Goal: Task Accomplishment & Management: Complete application form

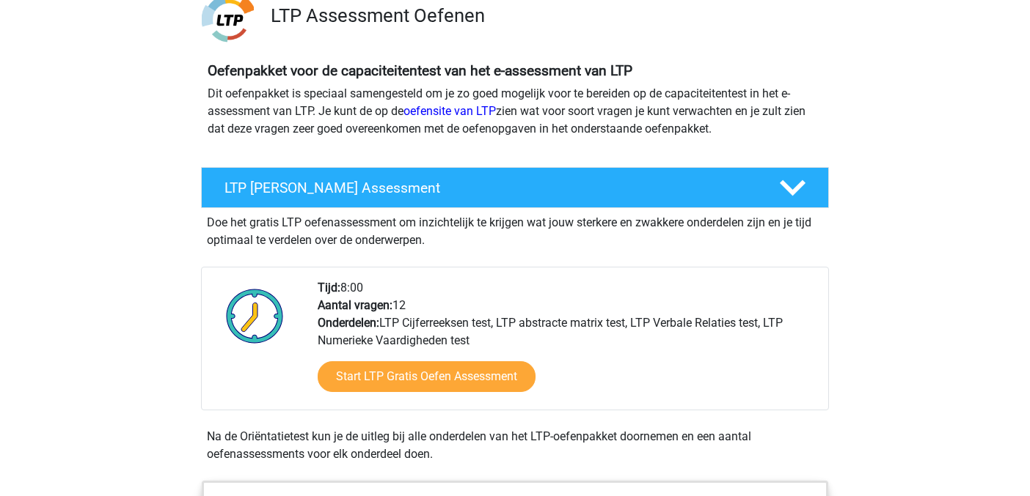
scroll to position [117, 0]
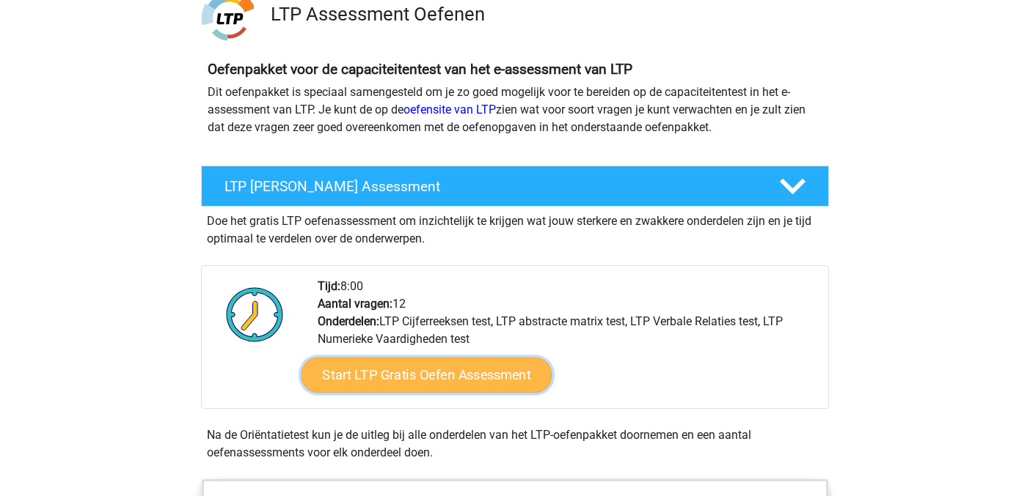
click at [474, 377] on link "Start LTP Gratis Oefen Assessment" at bounding box center [426, 375] width 251 height 35
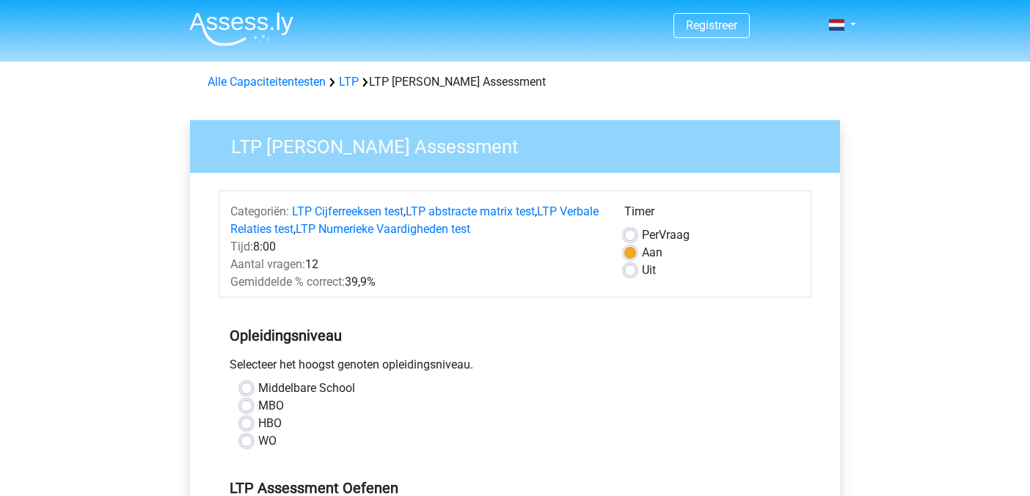
click at [258, 425] on label "HBO" at bounding box center [269, 424] width 23 height 18
click at [249, 425] on input "HBO" at bounding box center [247, 422] width 12 height 15
radio input "true"
click at [241, 433] on input "WO" at bounding box center [247, 440] width 12 height 15
radio input "true"
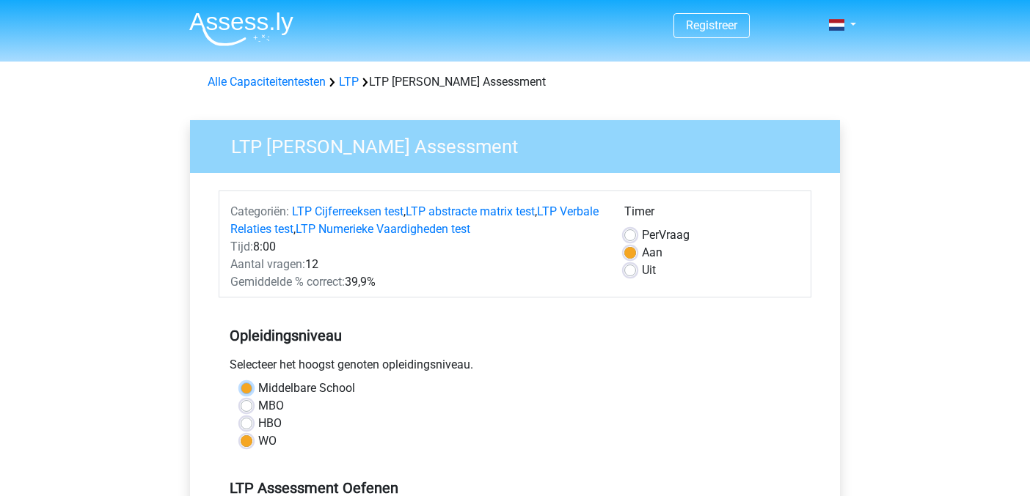
click at [241, 380] on input "Middelbare School" at bounding box center [247, 387] width 12 height 15
radio input "true"
click at [241, 397] on input "MBO" at bounding box center [247, 404] width 12 height 15
radio input "true"
click at [241, 415] on input "HBO" at bounding box center [247, 422] width 12 height 15
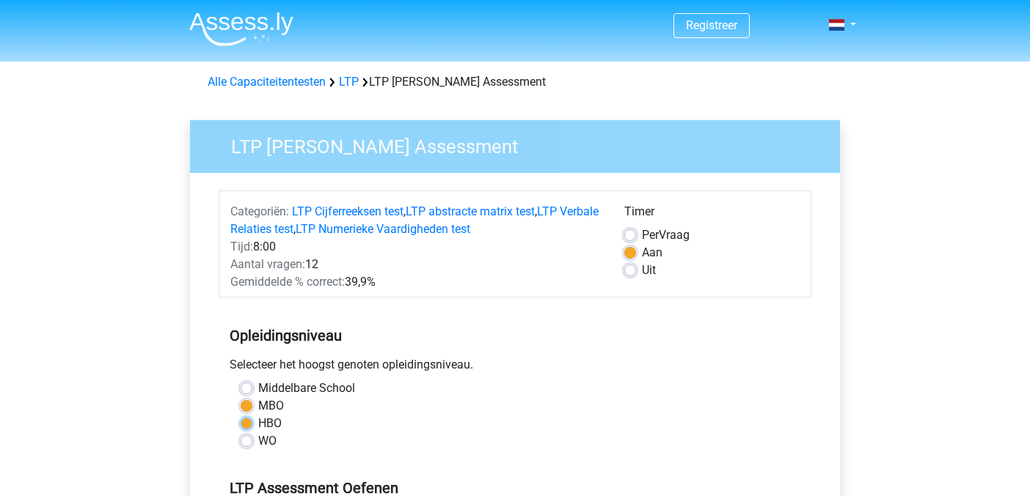
radio input "true"
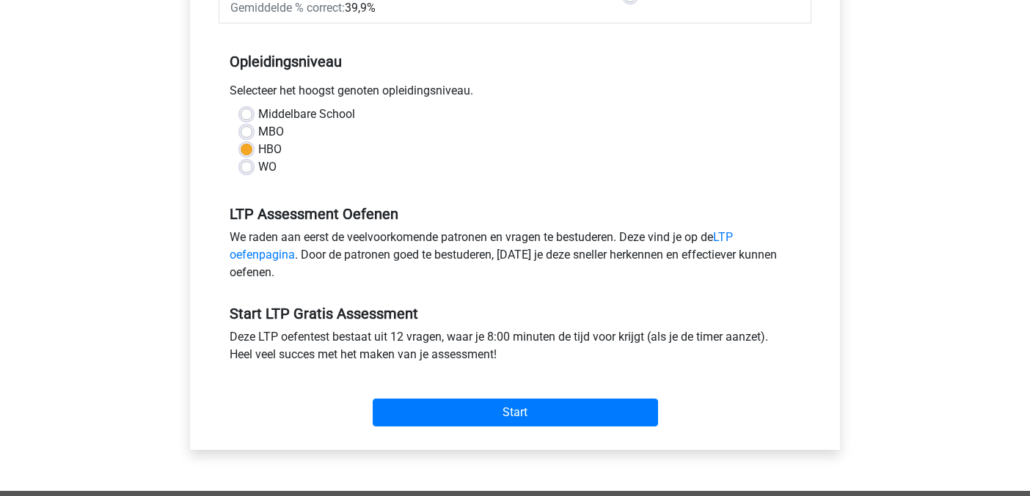
scroll to position [293, 0]
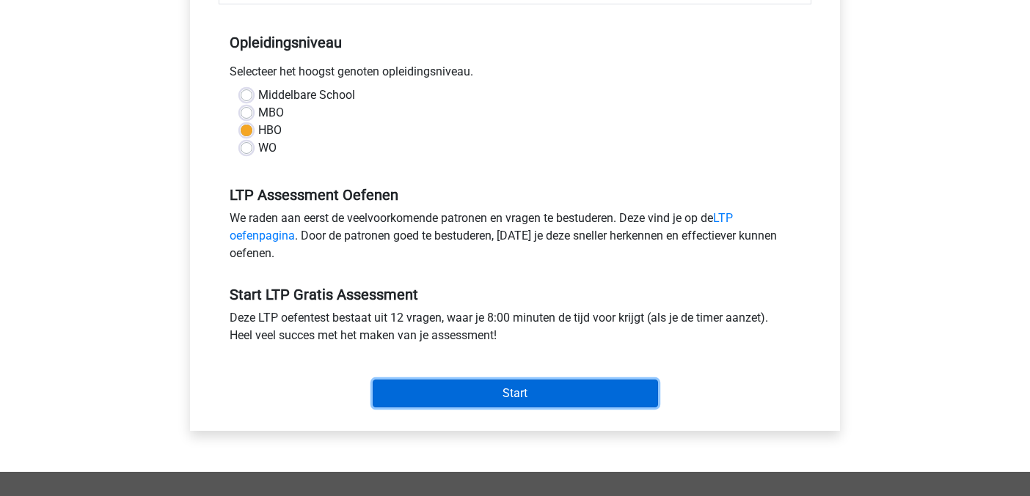
click at [504, 397] on input "Start" at bounding box center [515, 394] width 285 height 28
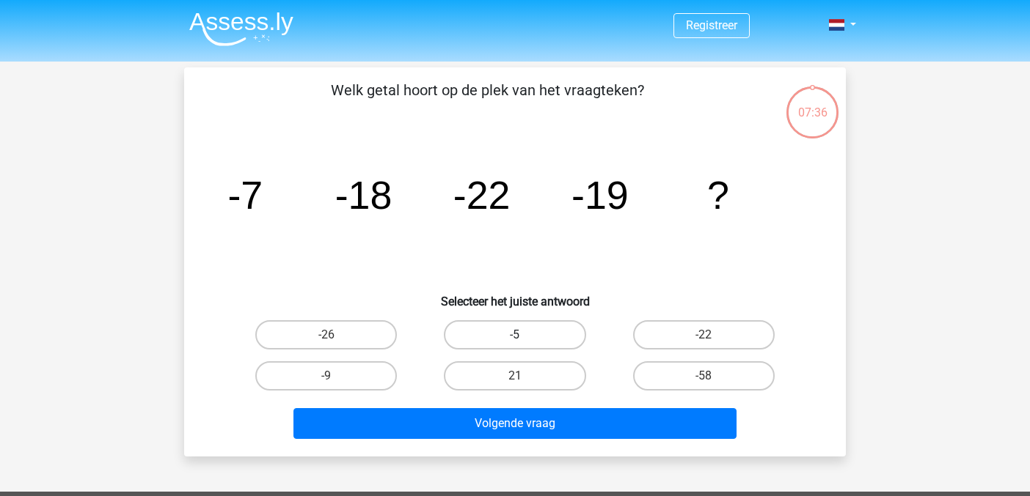
click at [512, 329] on label "-5" at bounding box center [515, 334] width 142 height 29
click at [515, 335] on input "-5" at bounding box center [520, 340] width 10 height 10
radio input "true"
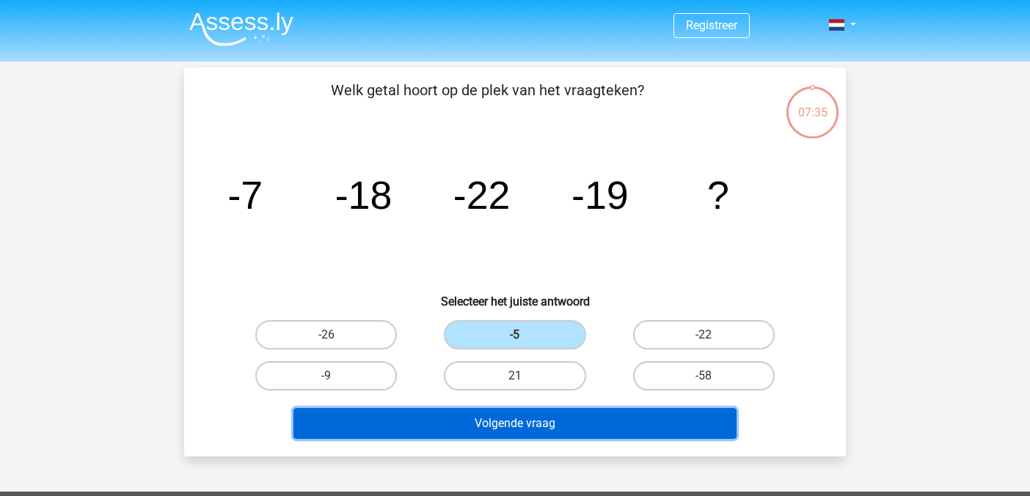
click at [473, 421] on button "Volgende vraag" at bounding box center [515, 423] width 444 height 31
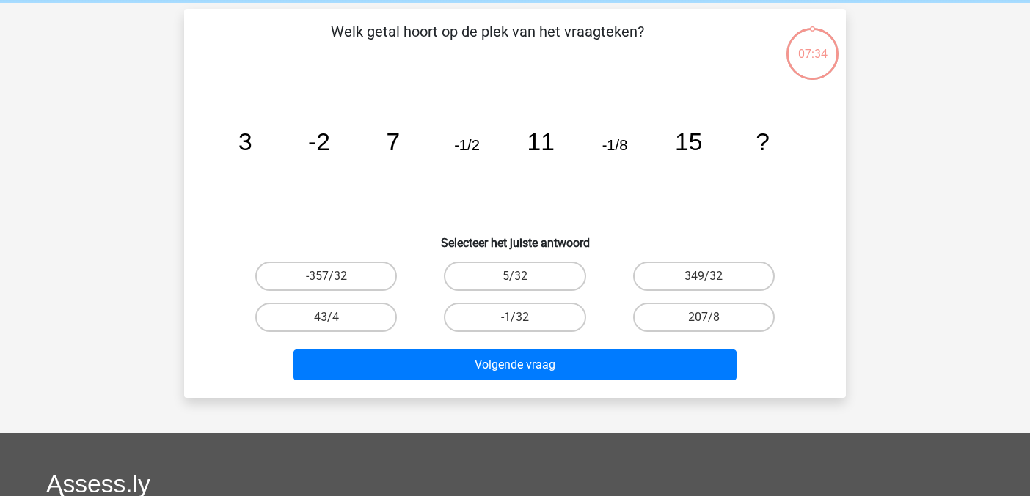
scroll to position [67, 0]
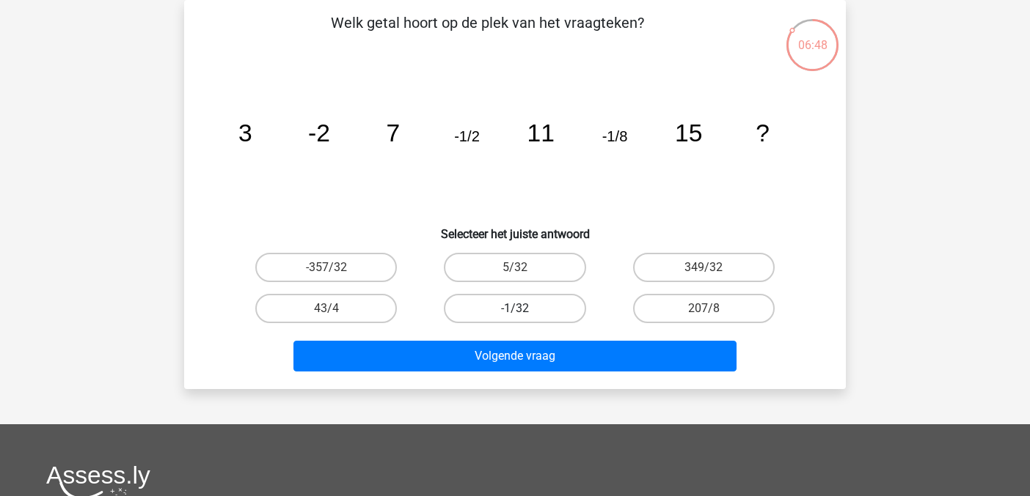
click at [542, 312] on label "-1/32" at bounding box center [515, 308] width 142 height 29
click at [524, 312] on input "-1/32" at bounding box center [520, 314] width 10 height 10
radio input "true"
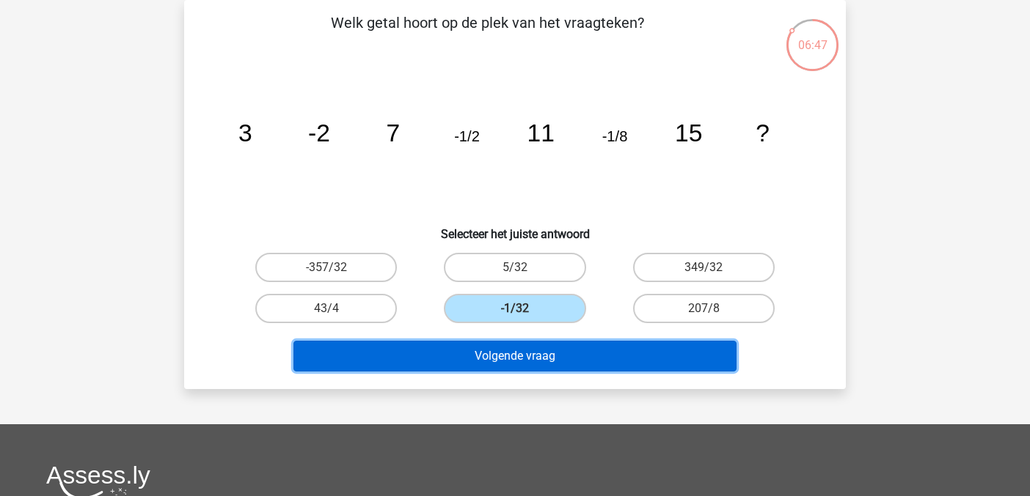
click at [542, 347] on button "Volgende vraag" at bounding box center [515, 356] width 444 height 31
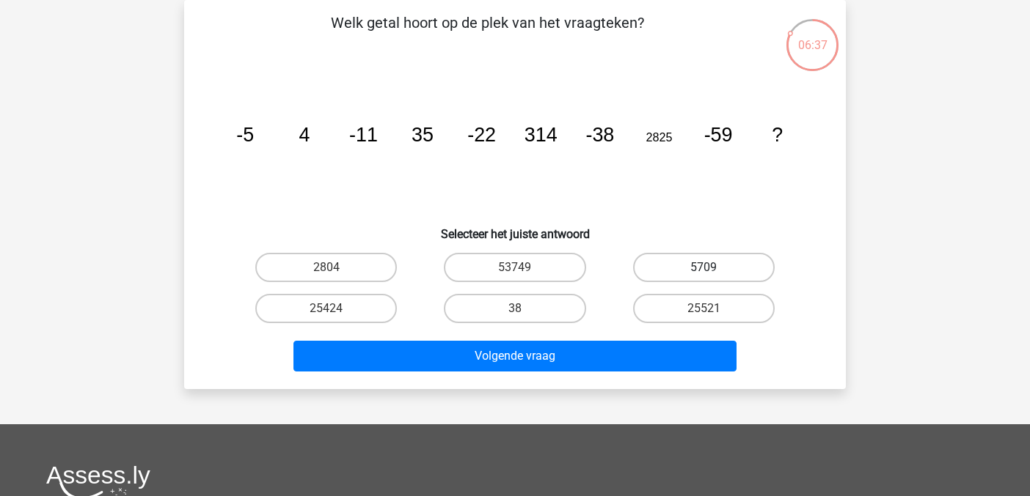
click at [681, 276] on label "5709" at bounding box center [704, 267] width 142 height 29
click at [703, 276] on input "5709" at bounding box center [708, 273] width 10 height 10
radio input "true"
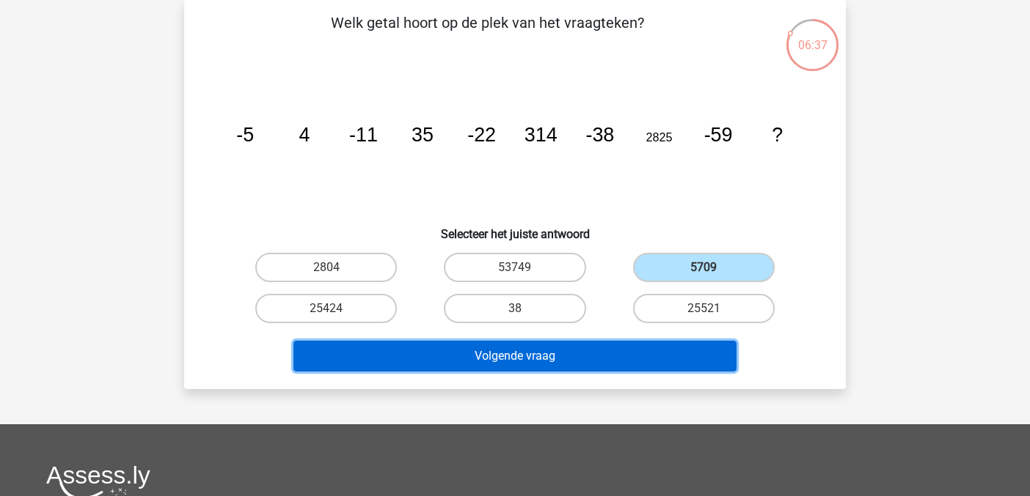
click at [628, 346] on button "Volgende vraag" at bounding box center [515, 356] width 444 height 31
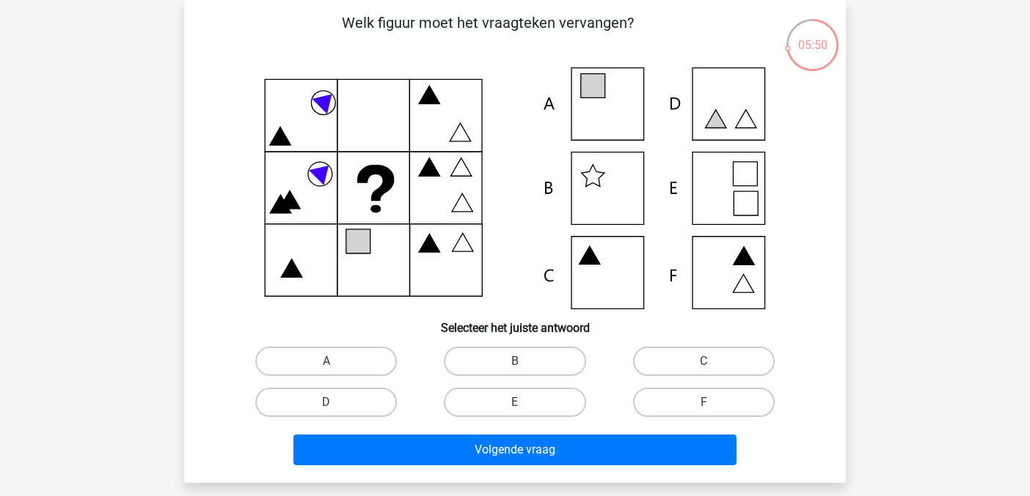
click at [742, 117] on icon at bounding box center [514, 188] width 591 height 242
click at [481, 387] on div "E" at bounding box center [514, 402] width 188 height 41
click at [353, 402] on label "D" at bounding box center [326, 402] width 142 height 29
click at [336, 403] on input "D" at bounding box center [331, 408] width 10 height 10
radio input "true"
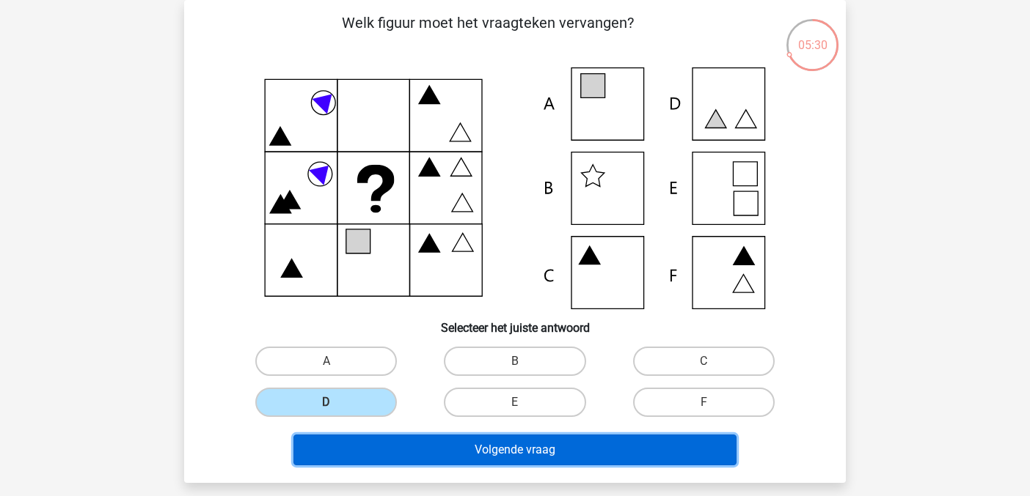
click at [397, 446] on button "Volgende vraag" at bounding box center [515, 450] width 444 height 31
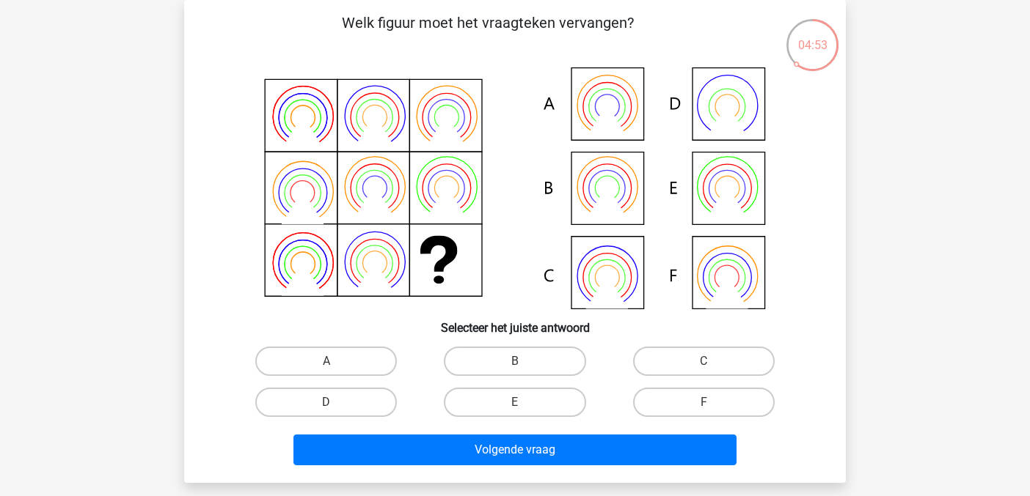
click at [736, 283] on icon at bounding box center [514, 188] width 591 height 242
click at [677, 402] on label "F" at bounding box center [704, 402] width 142 height 29
click at [703, 403] on input "F" at bounding box center [708, 408] width 10 height 10
radio input "true"
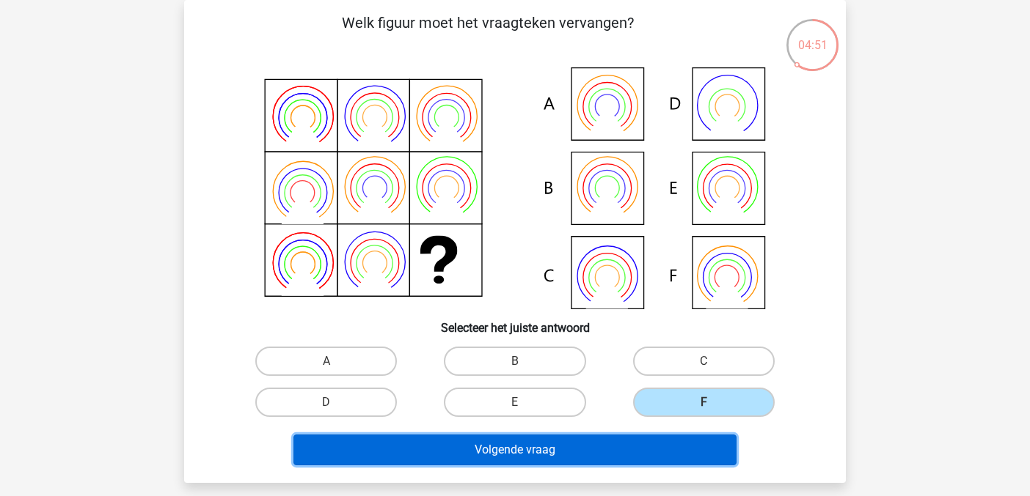
click at [640, 455] on button "Volgende vraag" at bounding box center [515, 450] width 444 height 31
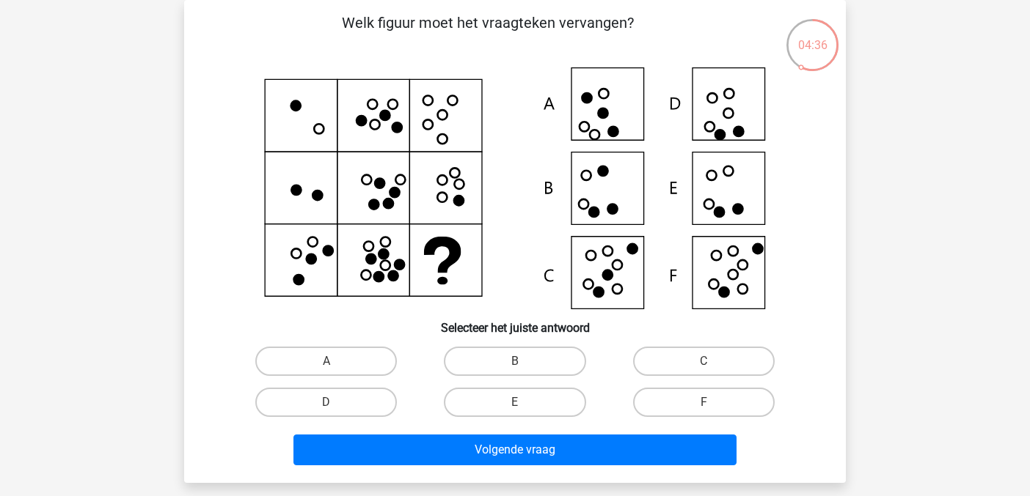
click at [735, 209] on icon at bounding box center [738, 210] width 10 height 10
click at [537, 411] on label "E" at bounding box center [515, 402] width 142 height 29
click at [524, 411] on input "E" at bounding box center [520, 408] width 10 height 10
radio input "true"
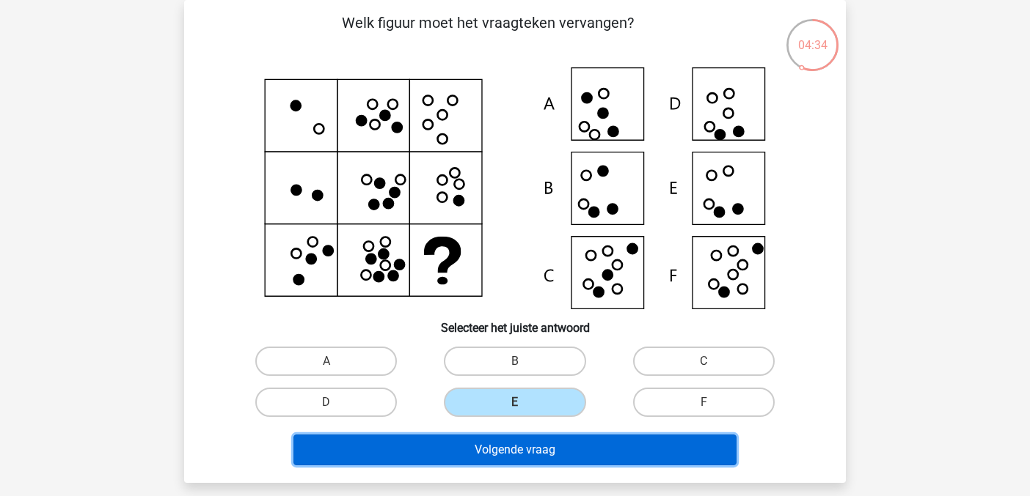
click at [532, 456] on button "Volgende vraag" at bounding box center [515, 450] width 444 height 31
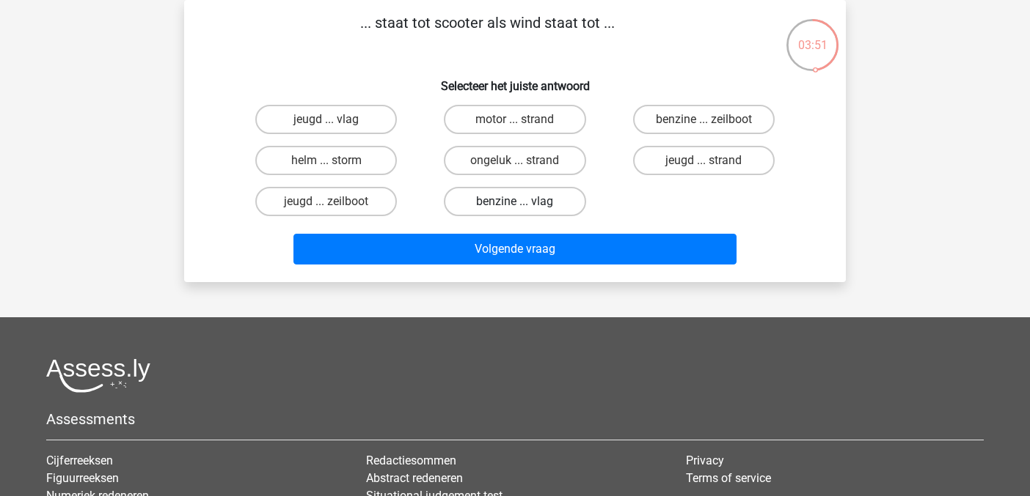
click at [529, 202] on label "benzine ... vlag" at bounding box center [515, 201] width 142 height 29
click at [524, 202] on input "benzine ... vlag" at bounding box center [520, 207] width 10 height 10
radio input "true"
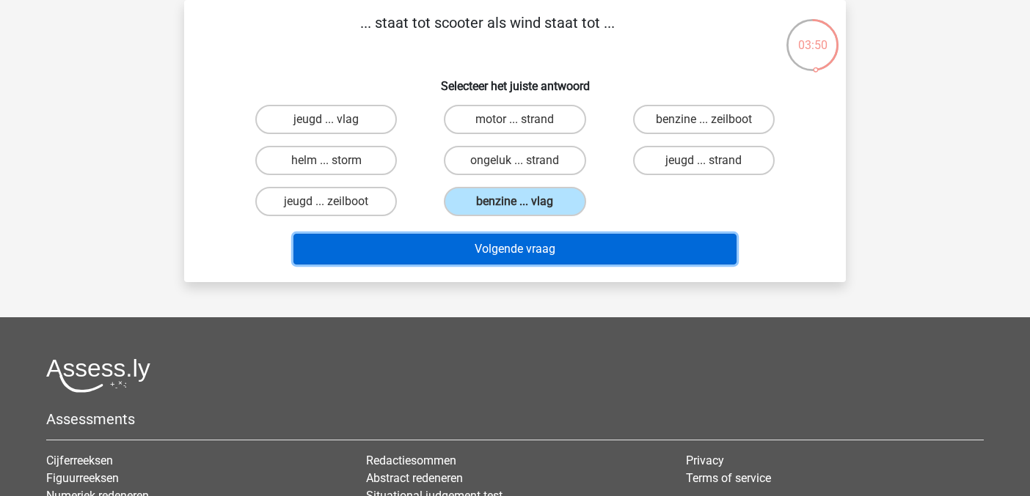
click at [526, 249] on button "Volgende vraag" at bounding box center [515, 249] width 444 height 31
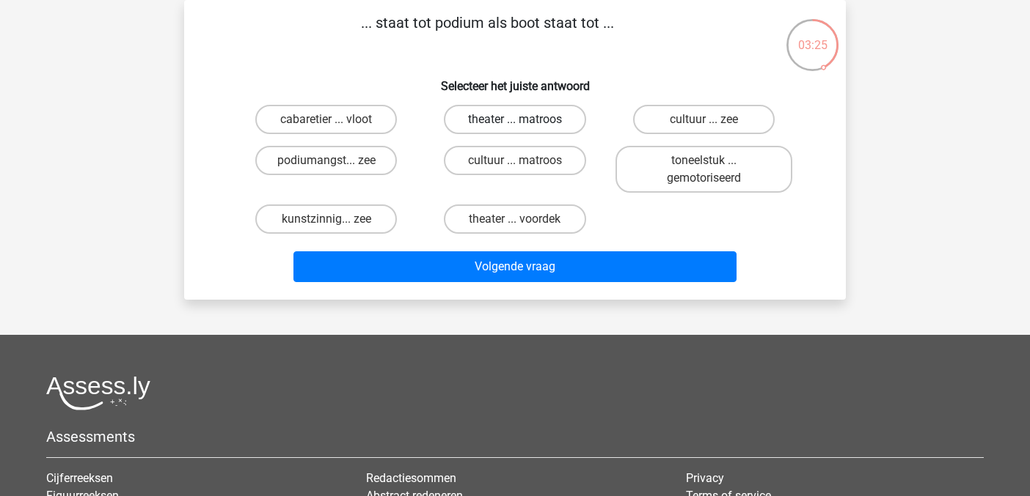
click at [511, 120] on label "theater ... matroos" at bounding box center [515, 119] width 142 height 29
click at [515, 120] on input "theater ... matroos" at bounding box center [520, 125] width 10 height 10
radio input "true"
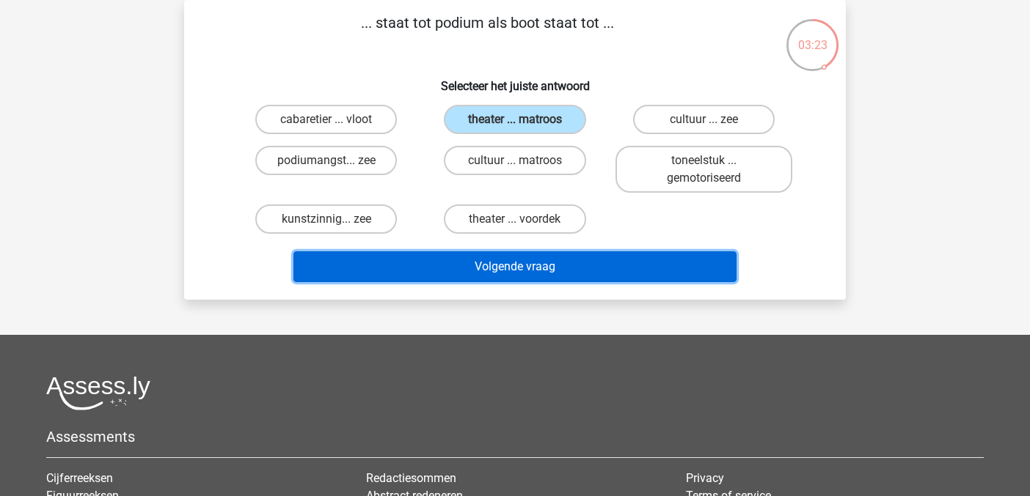
click at [496, 275] on button "Volgende vraag" at bounding box center [515, 267] width 444 height 31
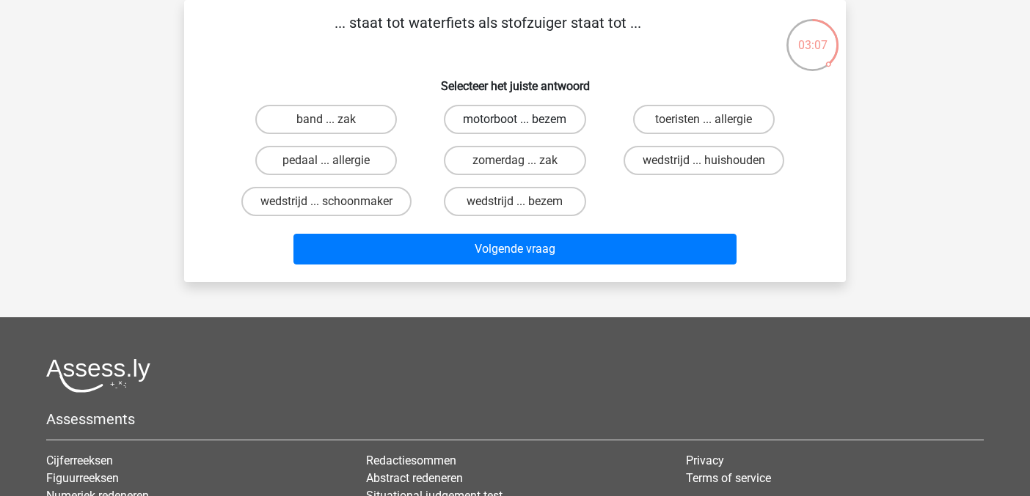
click at [543, 115] on label "motorboot ... bezem" at bounding box center [515, 119] width 142 height 29
click at [524, 120] on input "motorboot ... bezem" at bounding box center [520, 125] width 10 height 10
radio input "true"
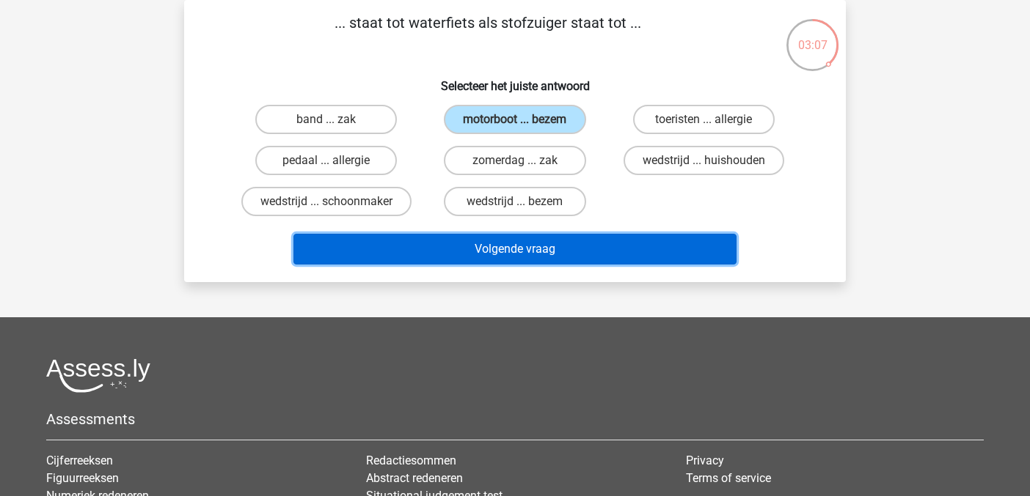
click at [525, 246] on button "Volgende vraag" at bounding box center [515, 249] width 444 height 31
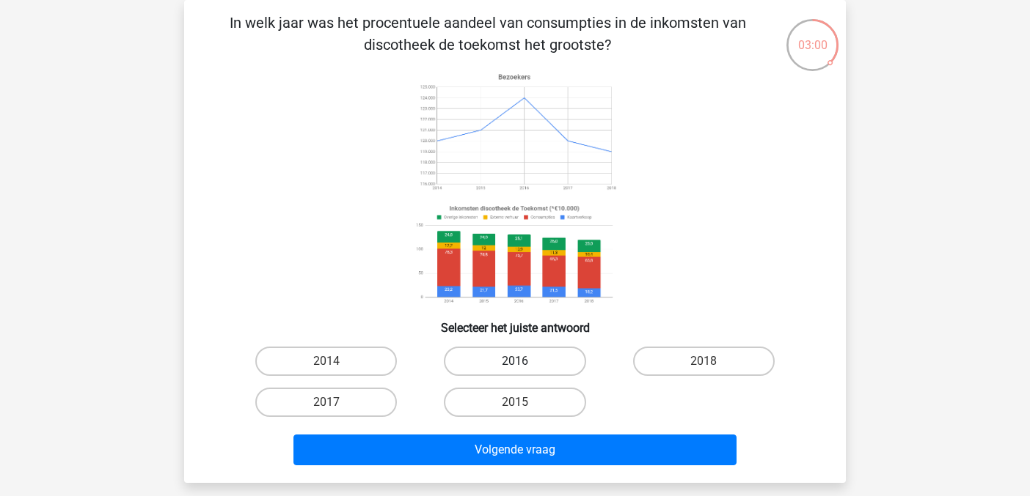
click at [502, 360] on label "2016" at bounding box center [515, 361] width 142 height 29
click at [515, 362] on input "2016" at bounding box center [520, 367] width 10 height 10
radio input "true"
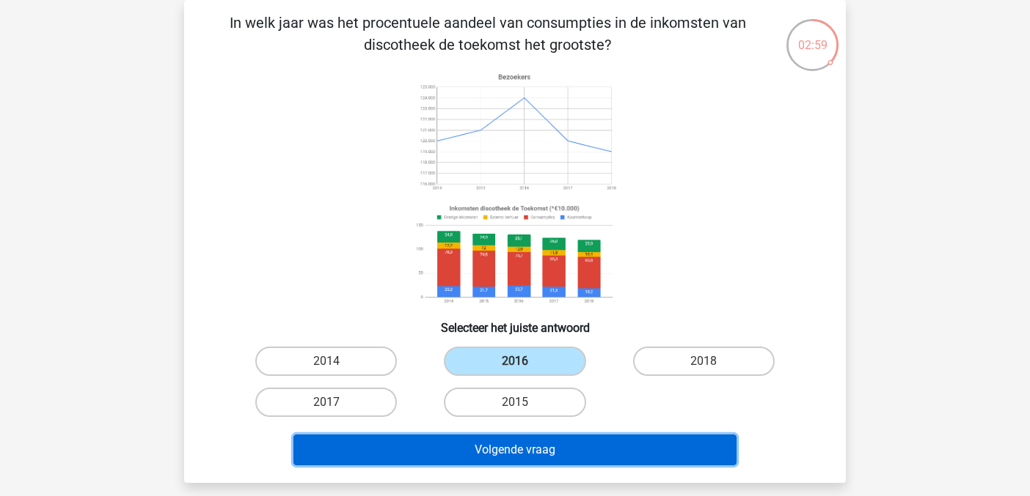
click at [474, 457] on button "Volgende vraag" at bounding box center [515, 450] width 444 height 31
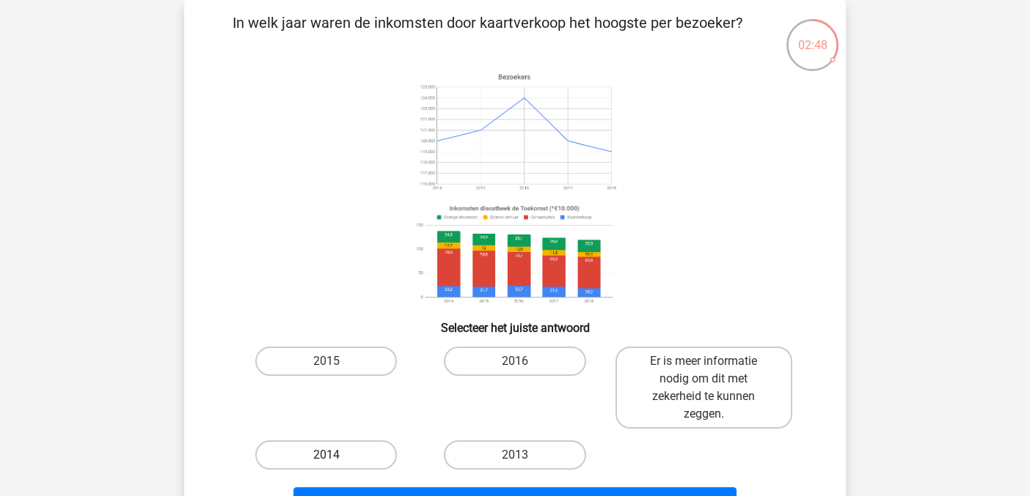
click at [353, 449] on label "2014" at bounding box center [326, 455] width 142 height 29
click at [336, 455] on input "2014" at bounding box center [331, 460] width 10 height 10
radio input "true"
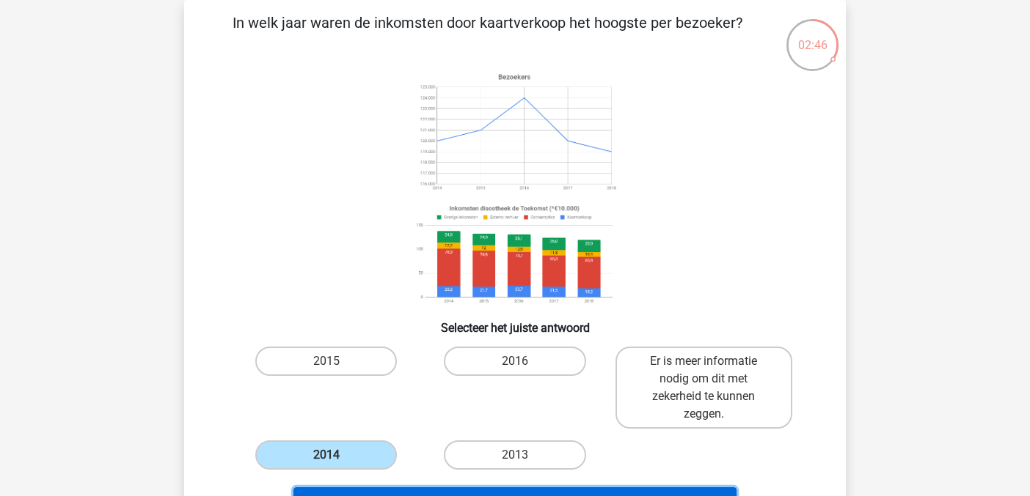
click at [367, 493] on button "Volgende vraag" at bounding box center [515, 503] width 444 height 31
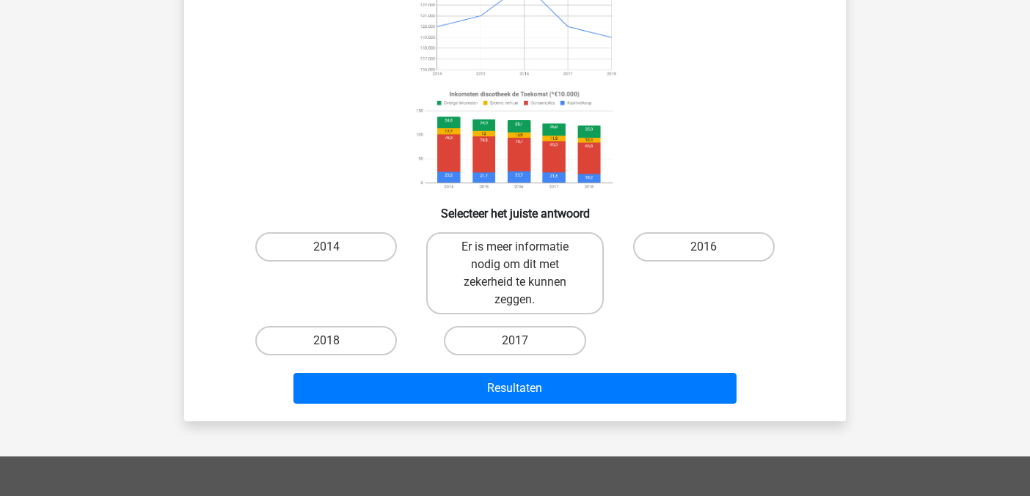
scroll to position [185, 0]
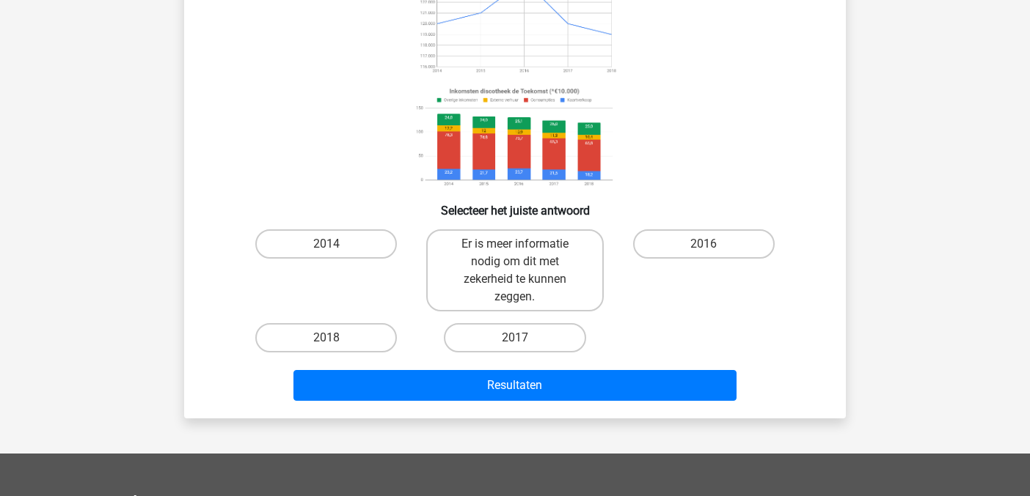
click at [732, 265] on div "2016" at bounding box center [703, 271] width 177 height 82
click at [736, 252] on label "2016" at bounding box center [704, 244] width 142 height 29
click at [713, 252] on input "2016" at bounding box center [708, 249] width 10 height 10
radio input "true"
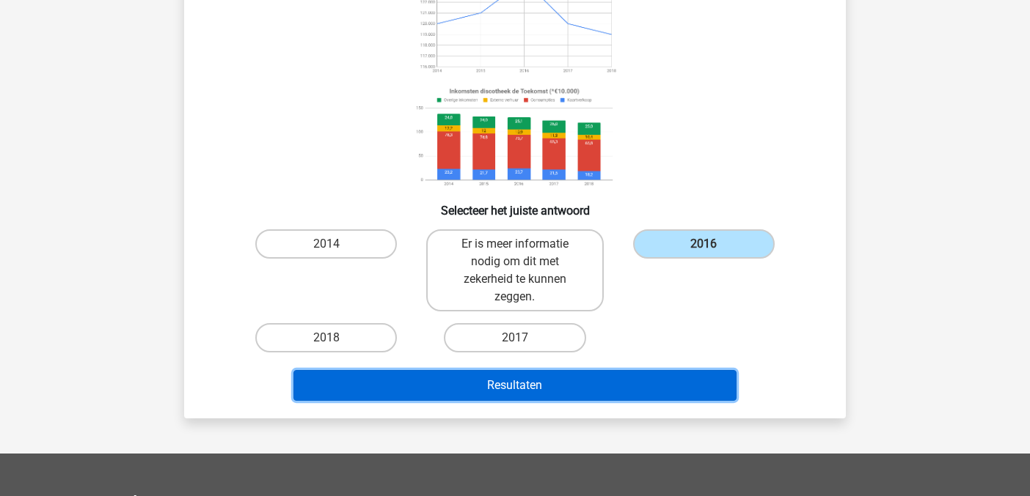
click at [625, 390] on button "Resultaten" at bounding box center [515, 385] width 444 height 31
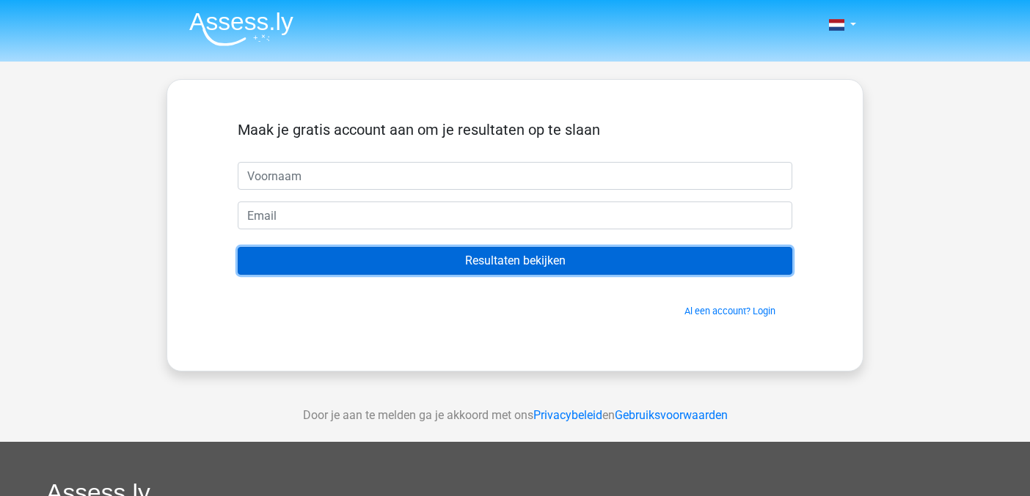
click at [626, 263] on input "Resultaten bekijken" at bounding box center [515, 261] width 554 height 28
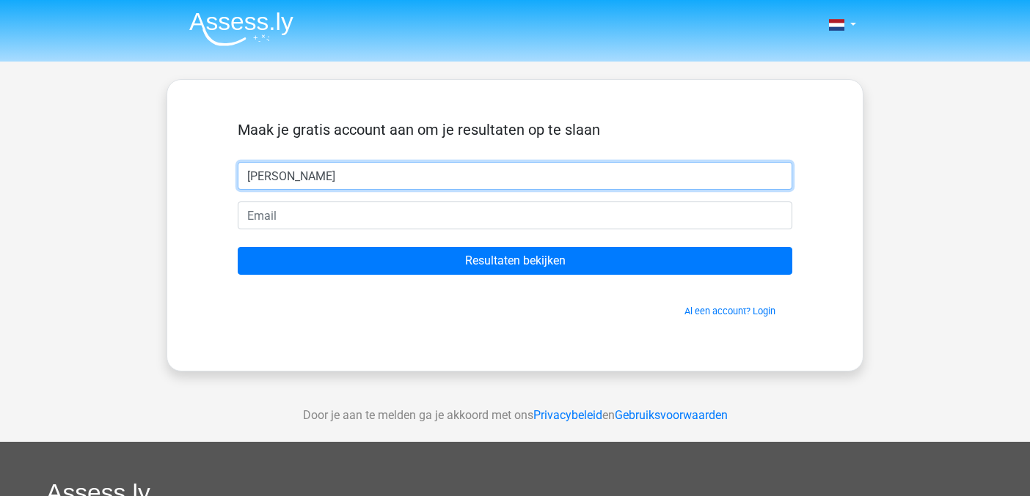
type input "kip"
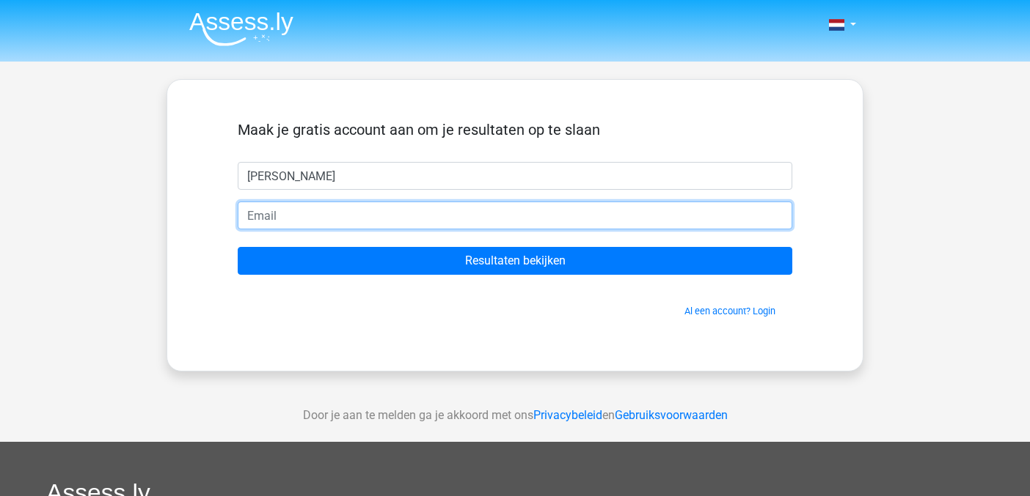
click at [504, 215] on input "email" at bounding box center [515, 216] width 554 height 28
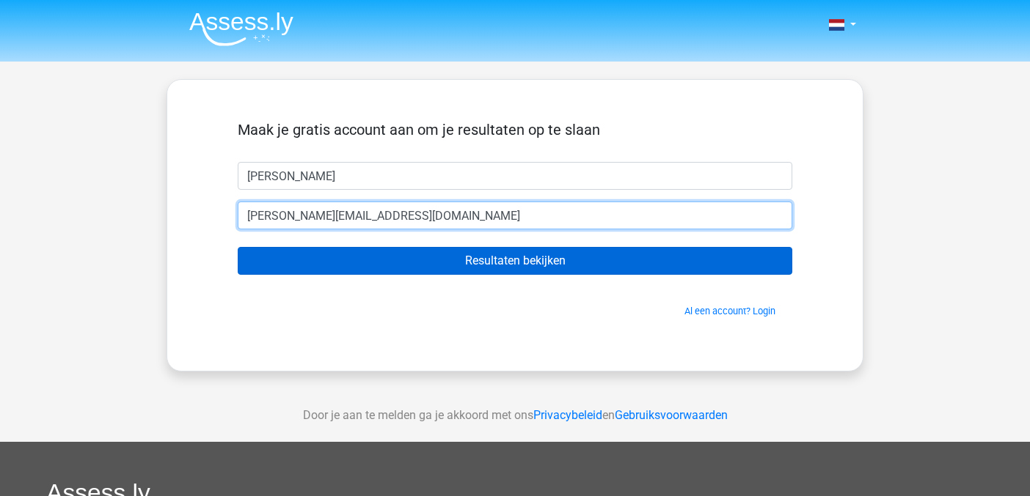
type input "j.zilversmit@parool.nl"
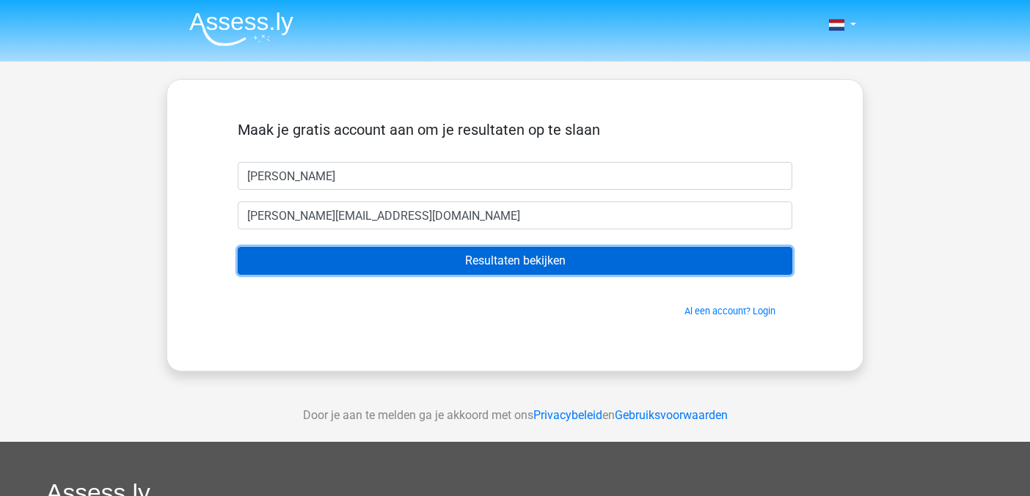
click at [493, 257] on input "Resultaten bekijken" at bounding box center [515, 261] width 554 height 28
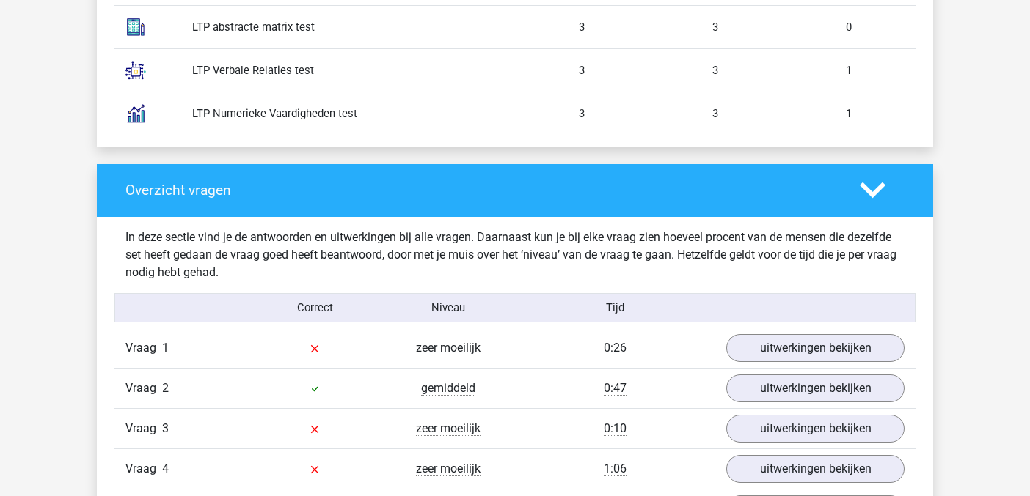
scroll to position [1379, 0]
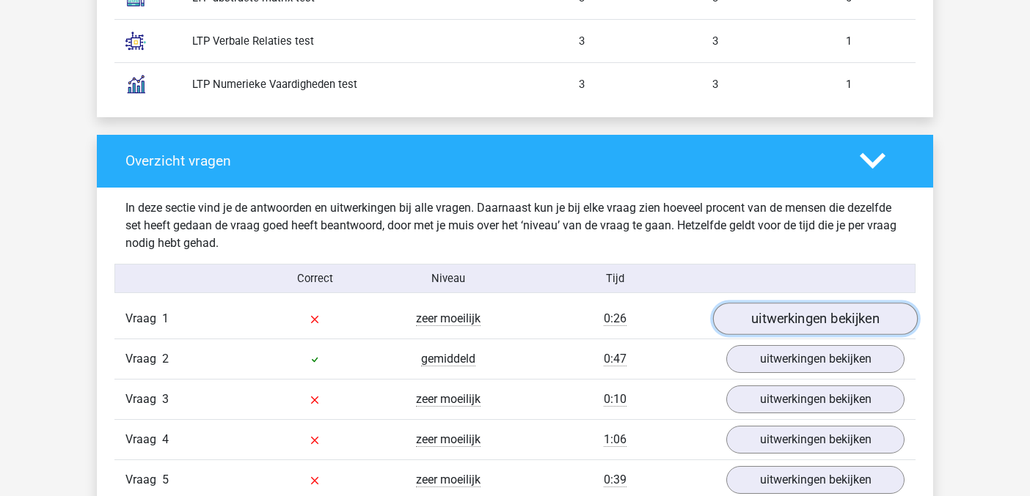
click at [792, 318] on link "uitwerkingen bekijken" at bounding box center [815, 319] width 205 height 32
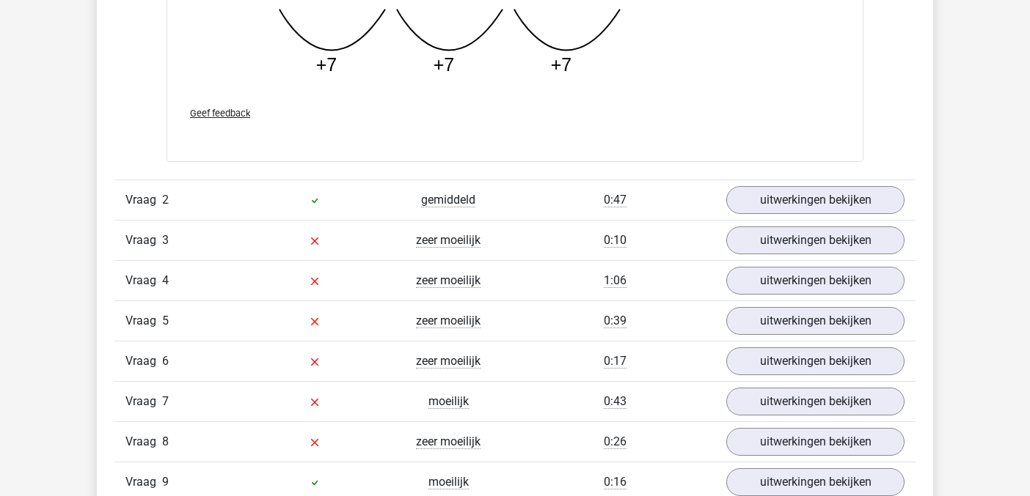
scroll to position [2288, 0]
